Goal: Transaction & Acquisition: Purchase product/service

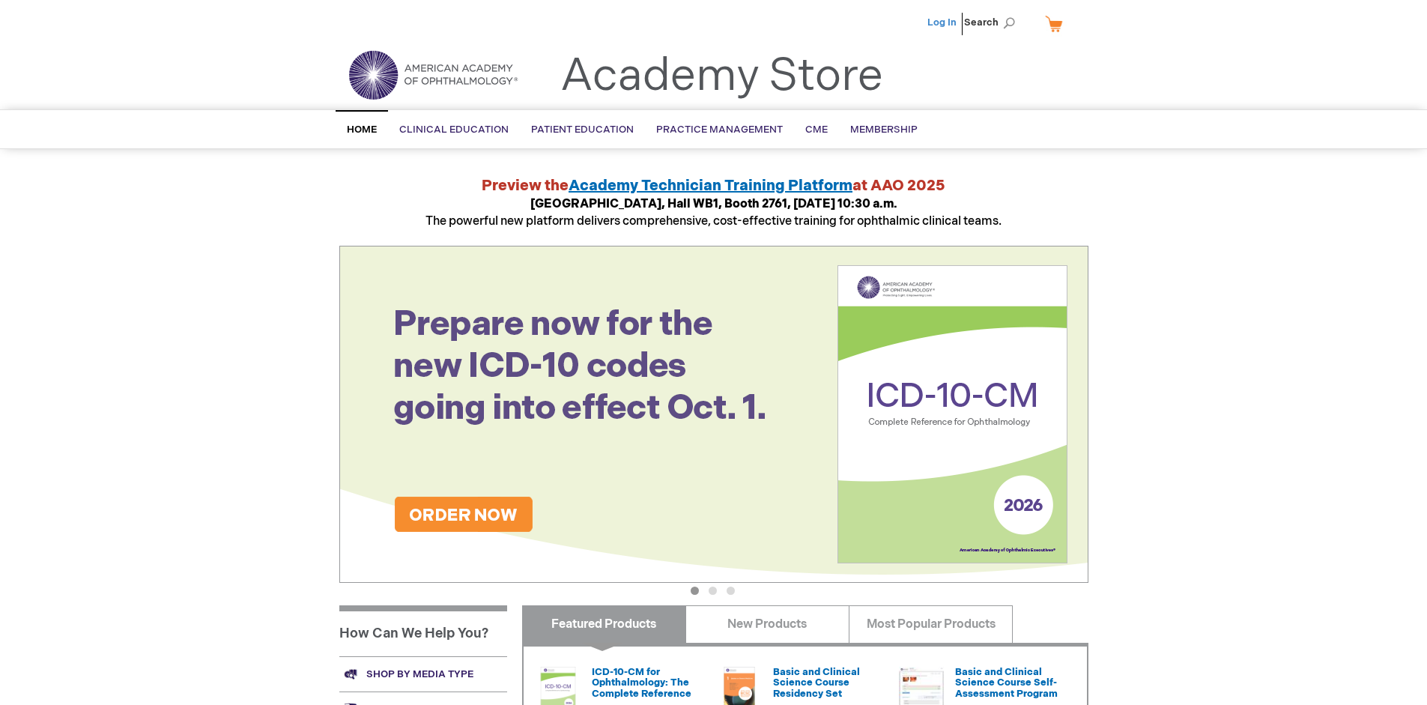
click at [943, 22] on link "Log In" at bounding box center [941, 22] width 29 height 12
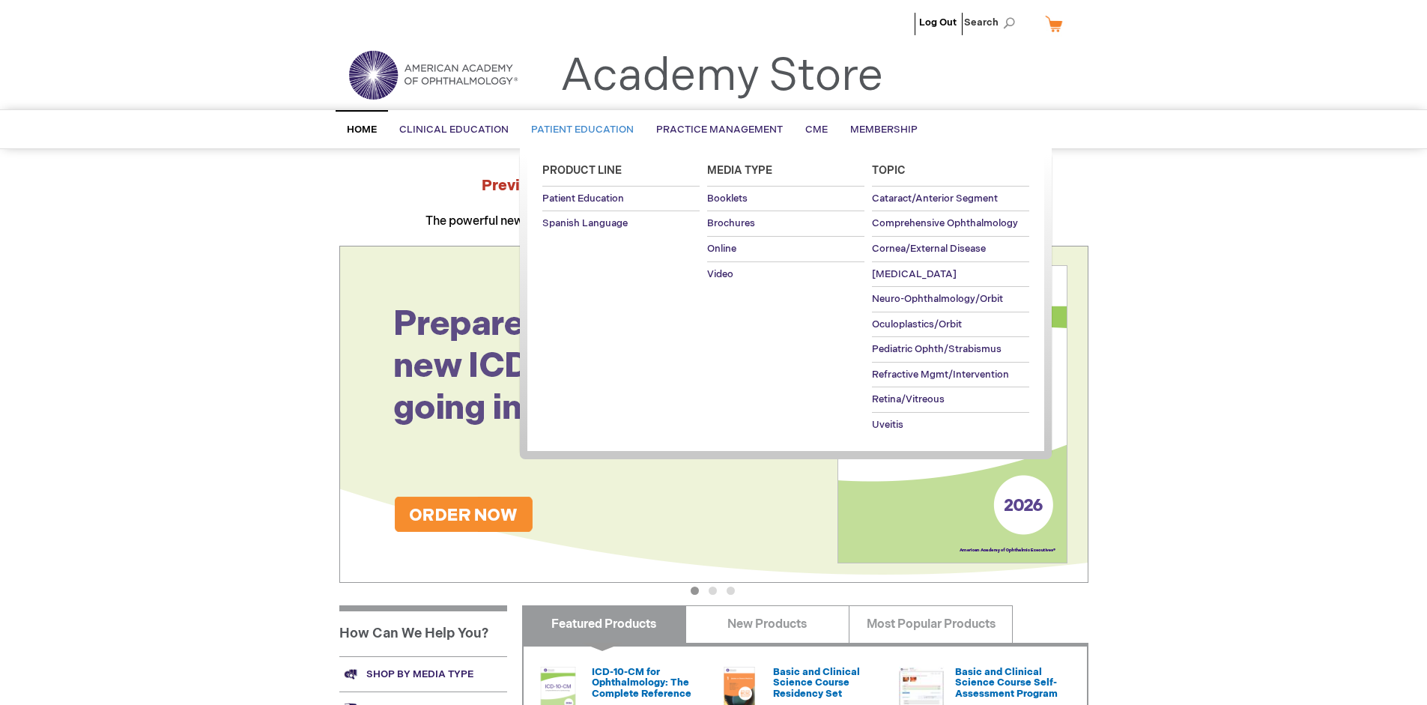
click at [578, 130] on span "Patient Education" at bounding box center [582, 130] width 103 height 12
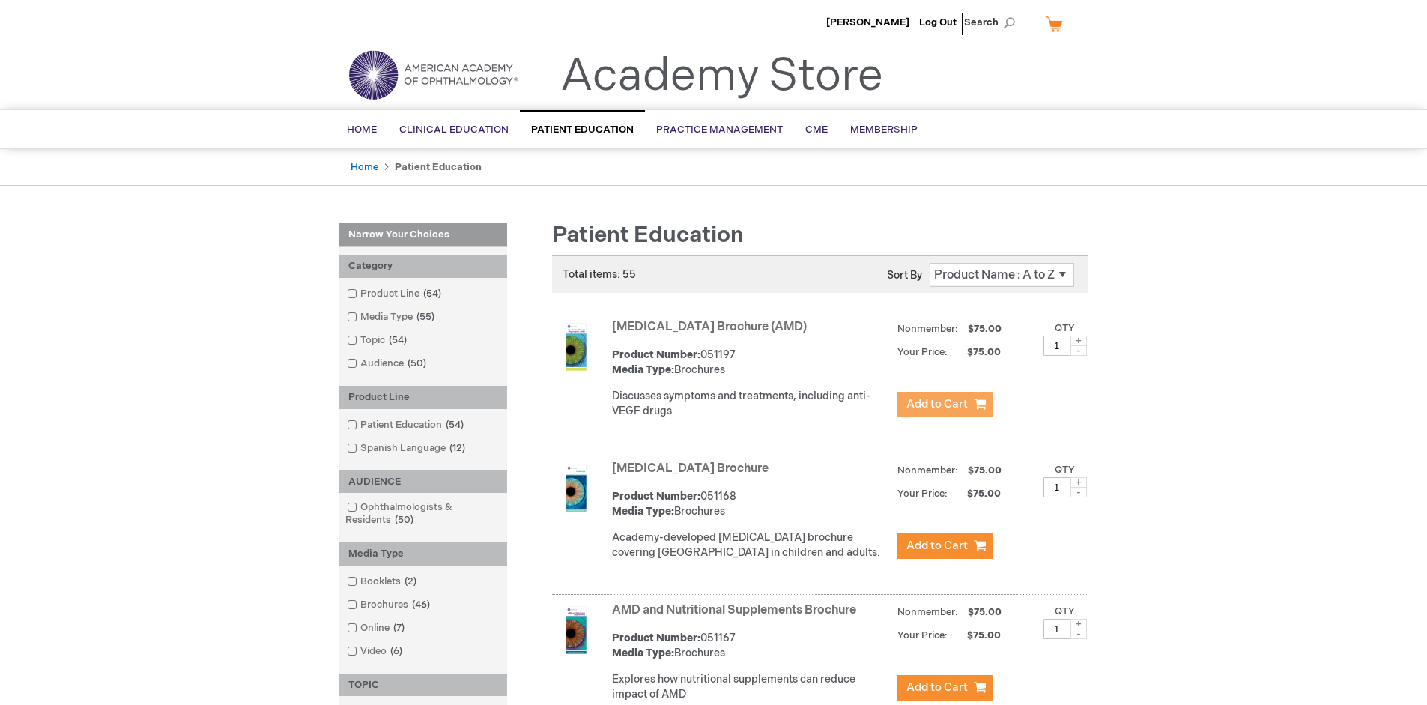
click at [945, 405] on span "Add to Cart" at bounding box center [936, 404] width 61 height 14
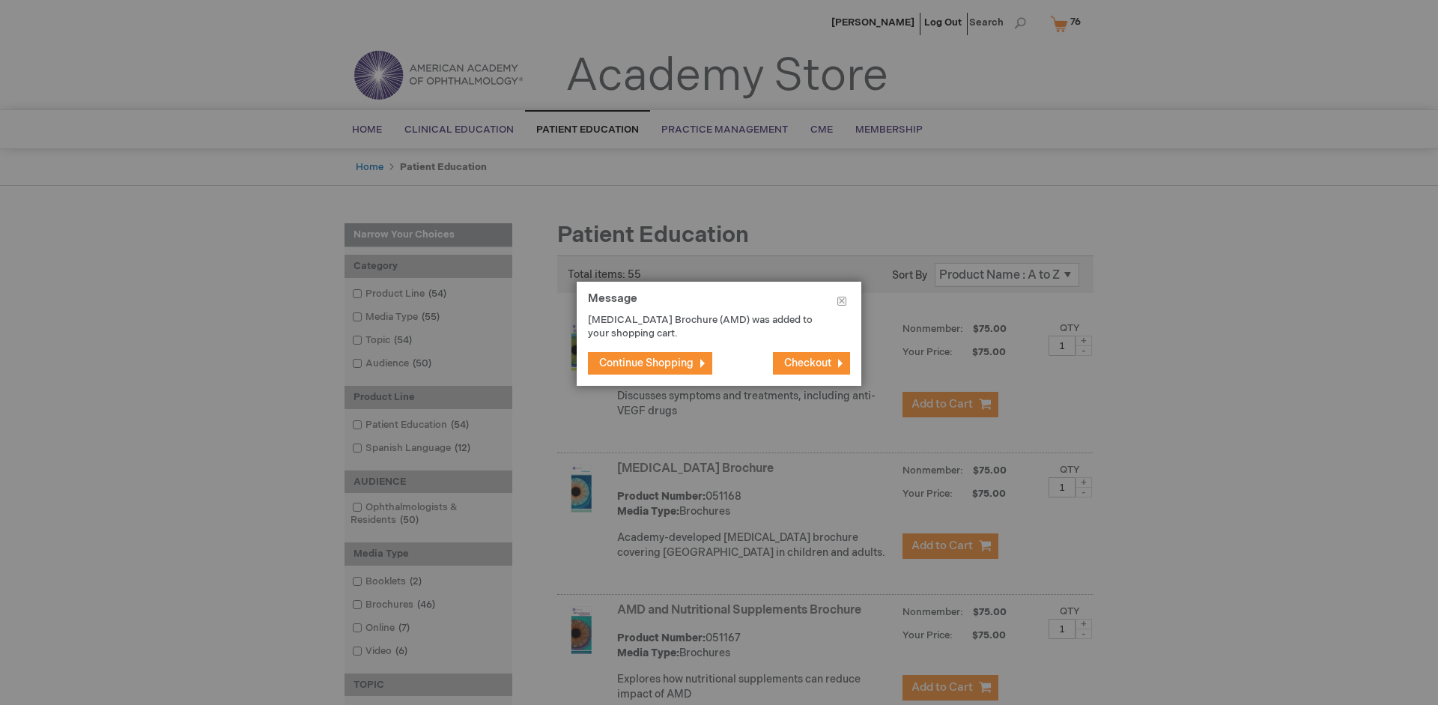
click at [646, 363] on span "Continue Shopping" at bounding box center [646, 363] width 94 height 13
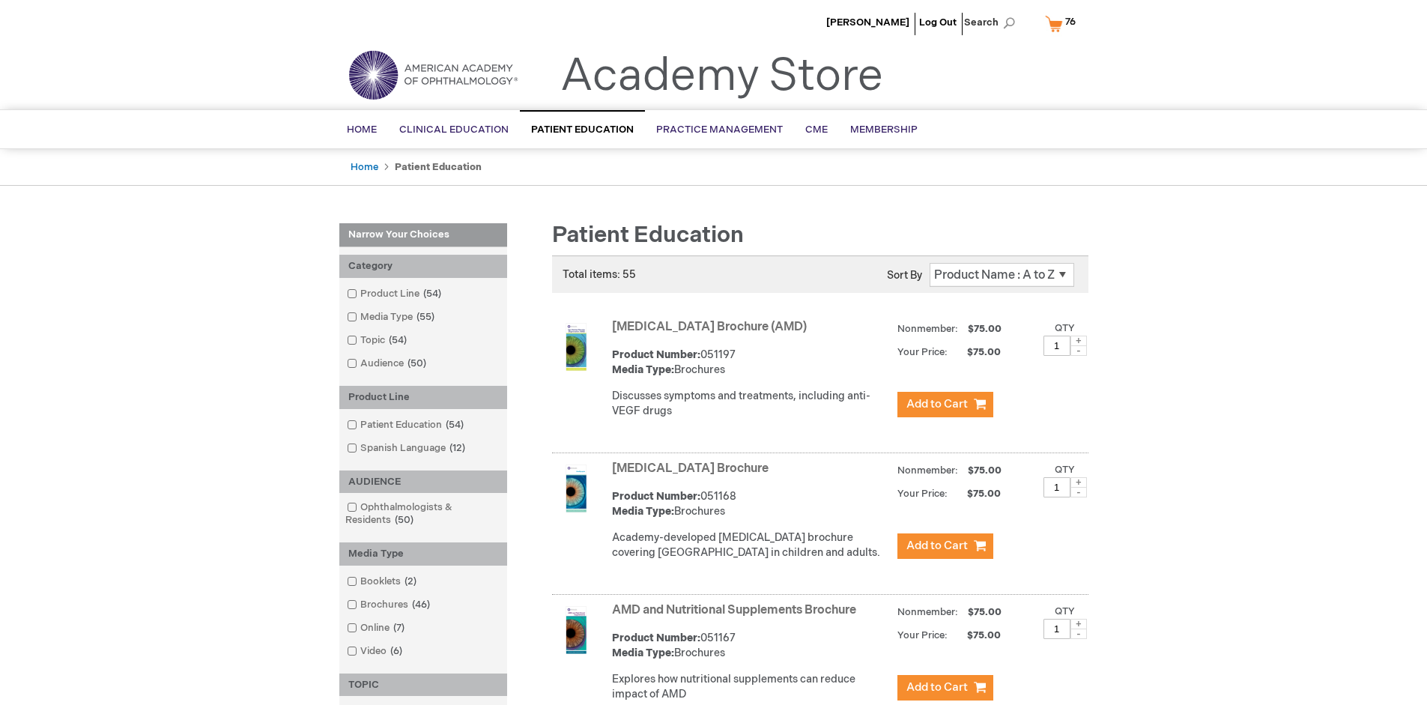
click at [737, 617] on link "AMD and Nutritional Supplements Brochure" at bounding box center [734, 610] width 244 height 14
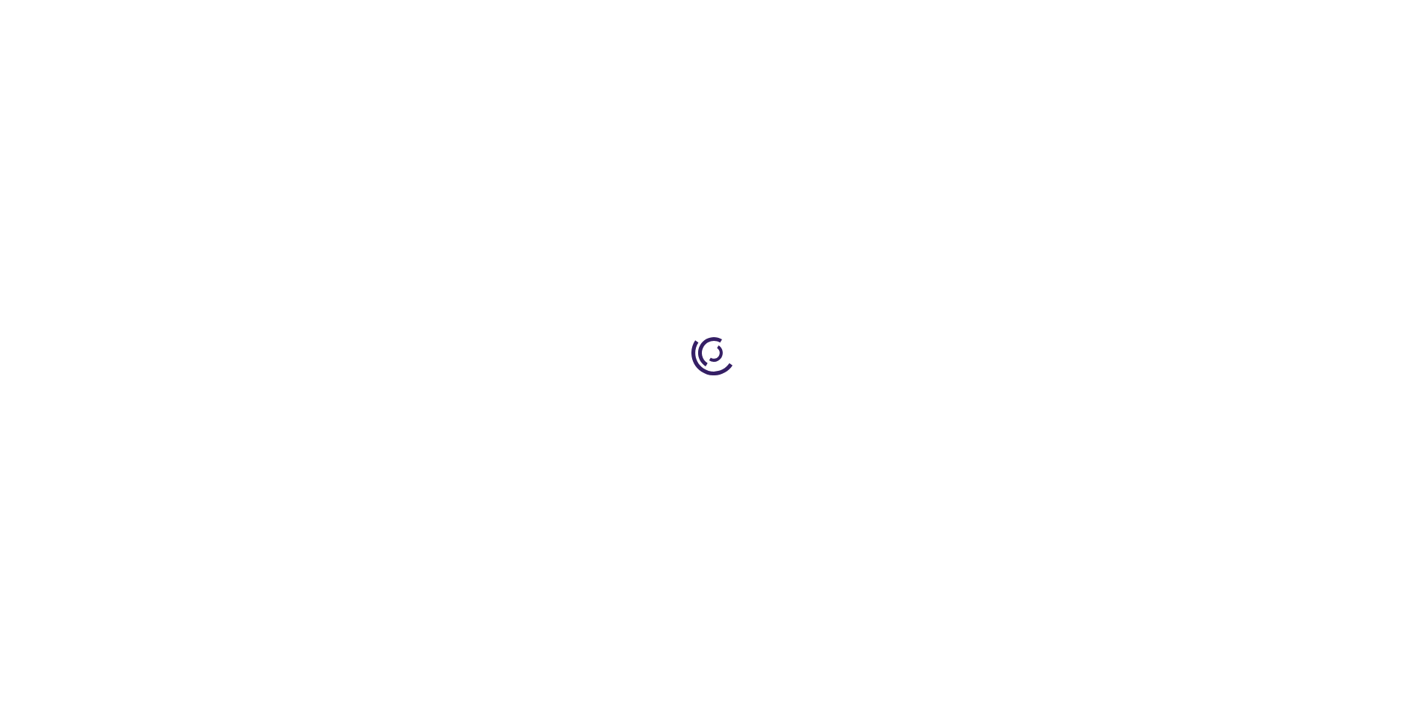
type input "1"
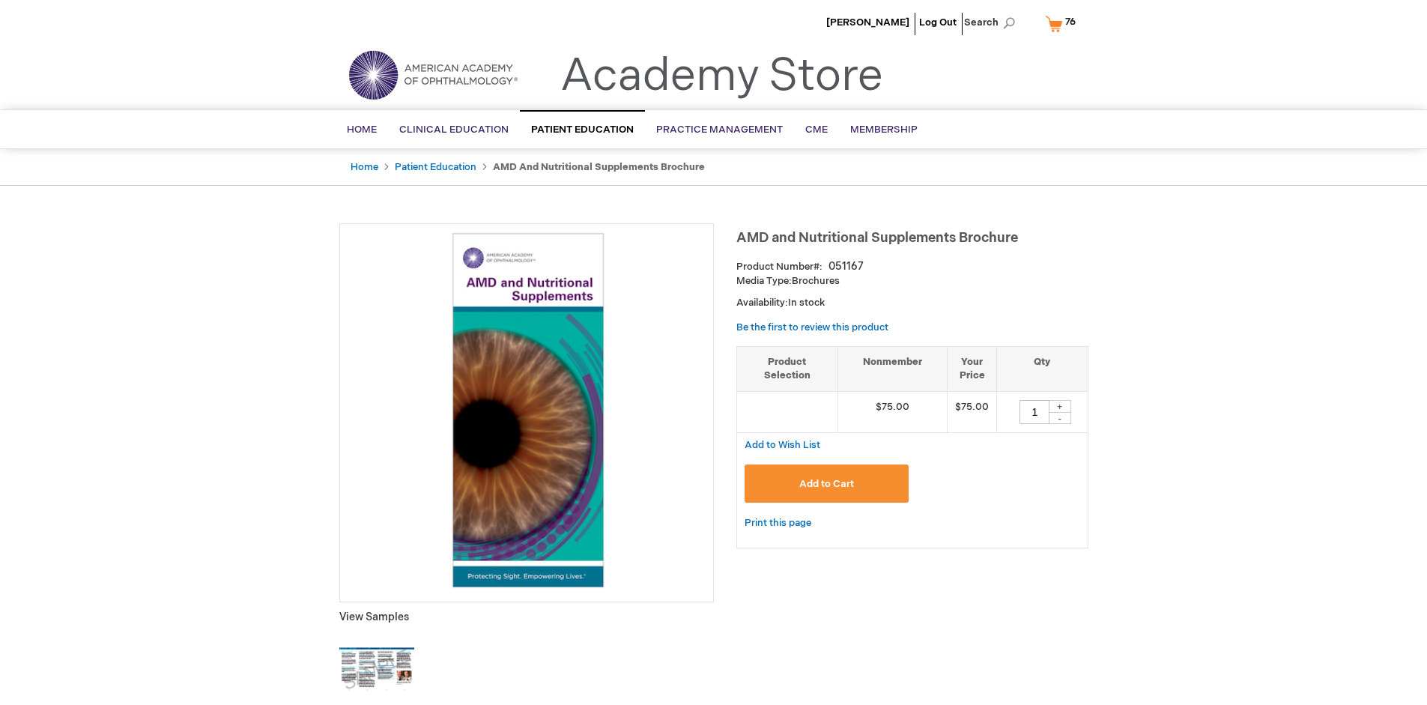
click at [826, 483] on span "Add to Cart" at bounding box center [826, 484] width 55 height 12
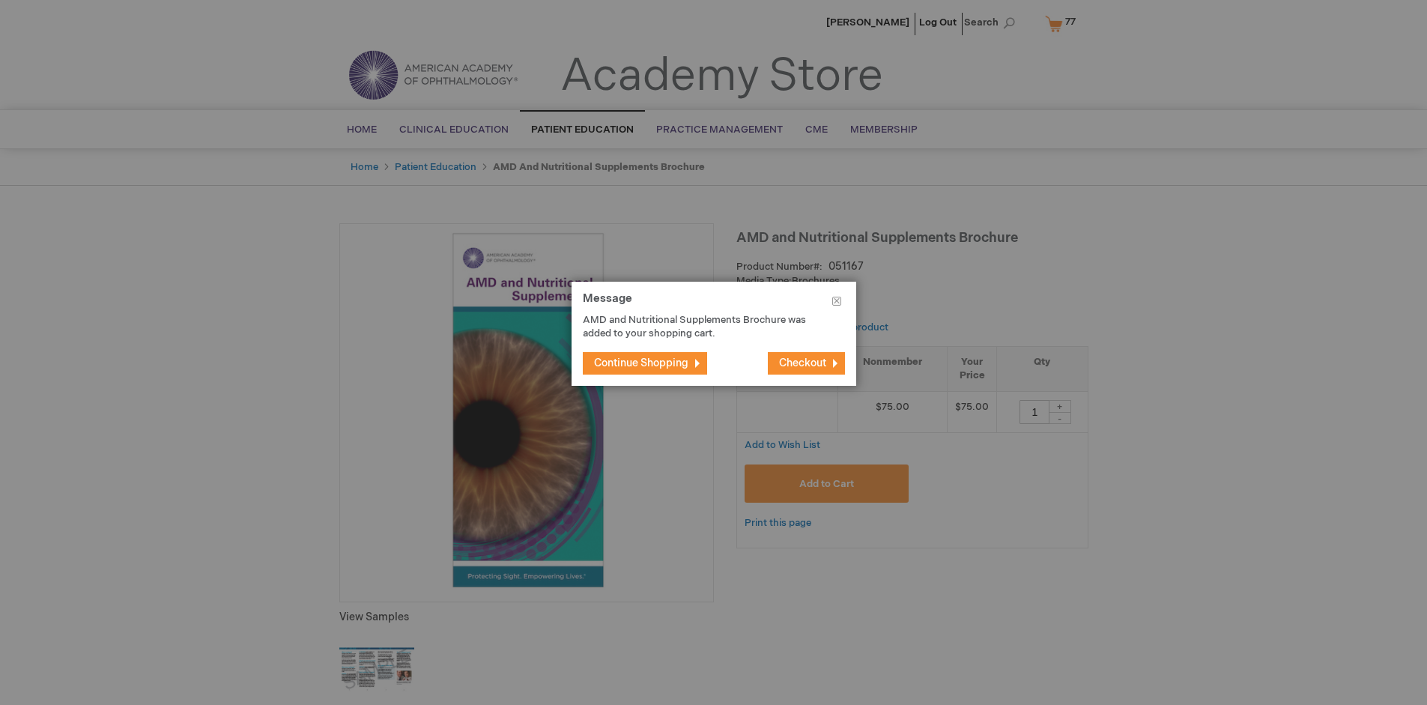
click at [646, 363] on span "Continue Shopping" at bounding box center [641, 363] width 94 height 13
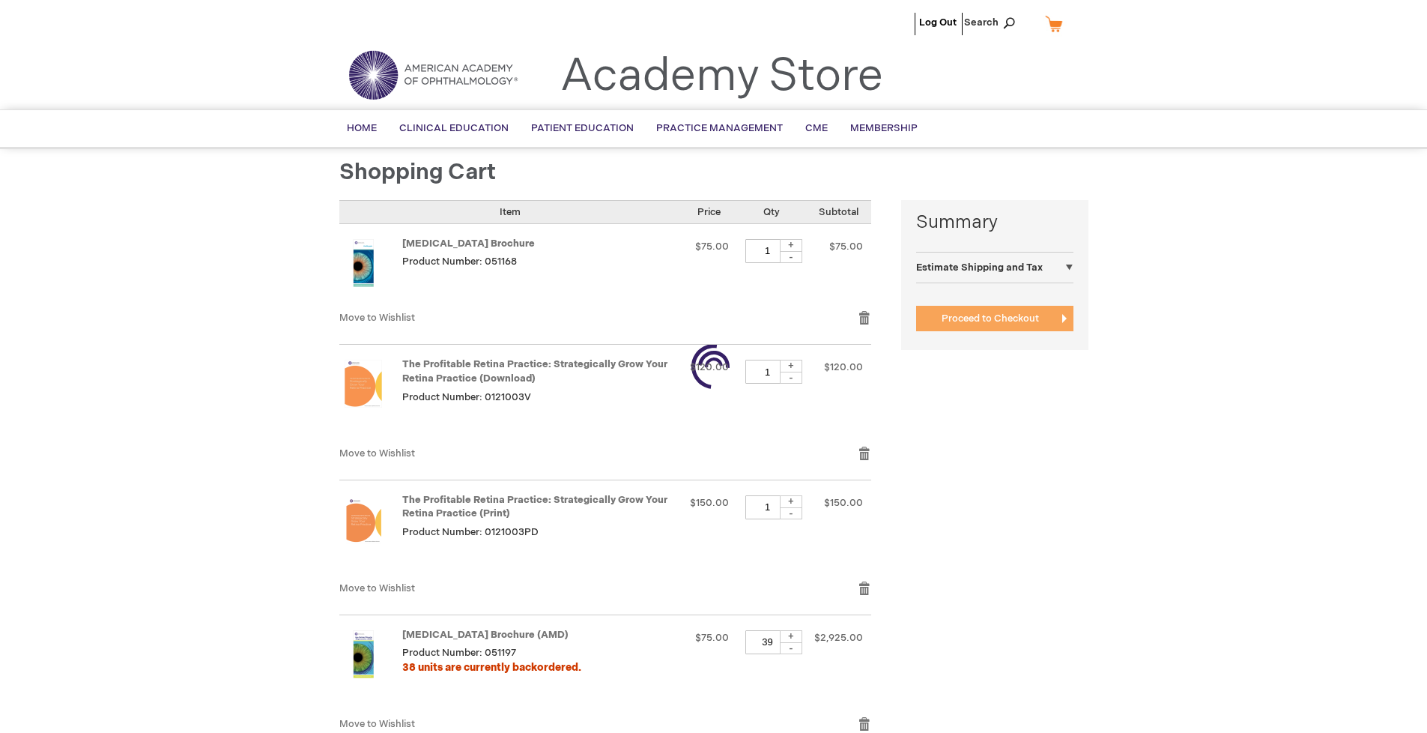
click at [990, 318] on span "Proceed to Checkout" at bounding box center [990, 318] width 97 height 12
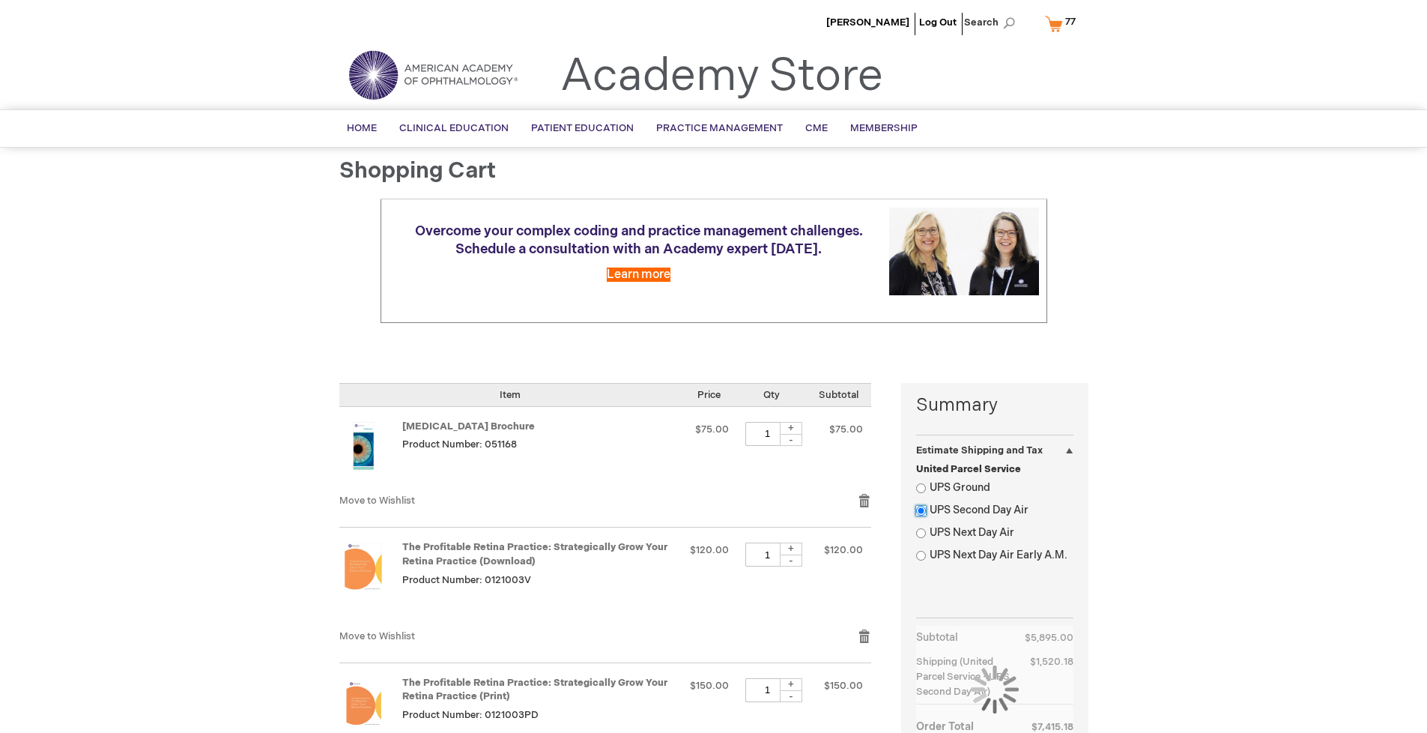
click at [921, 510] on input "UPS Second Day Air" at bounding box center [921, 511] width 10 height 10
